Goal: Task Accomplishment & Management: Use online tool/utility

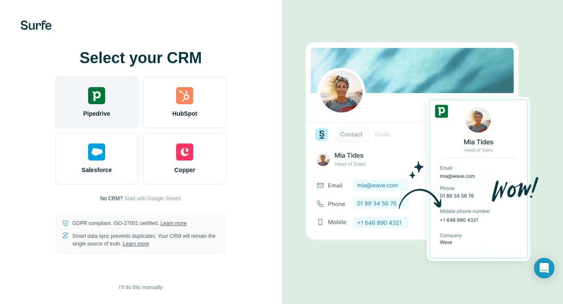
click at [103, 97] on img at bounding box center [96, 95] width 17 height 17
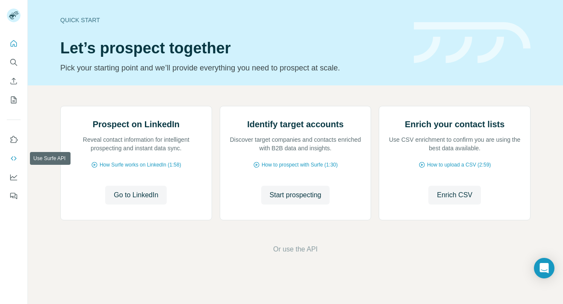
click at [10, 157] on icon "Use Surfe API" at bounding box center [13, 158] width 9 height 9
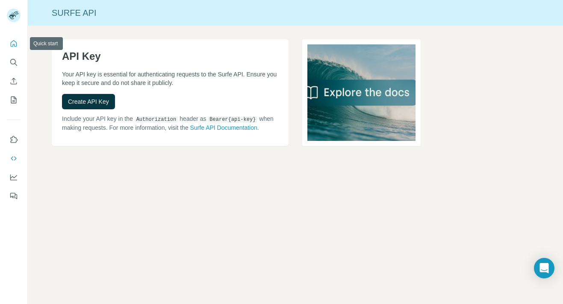
click at [12, 40] on icon "Quick start" at bounding box center [13, 43] width 9 height 9
